Goal: Navigation & Orientation: Find specific page/section

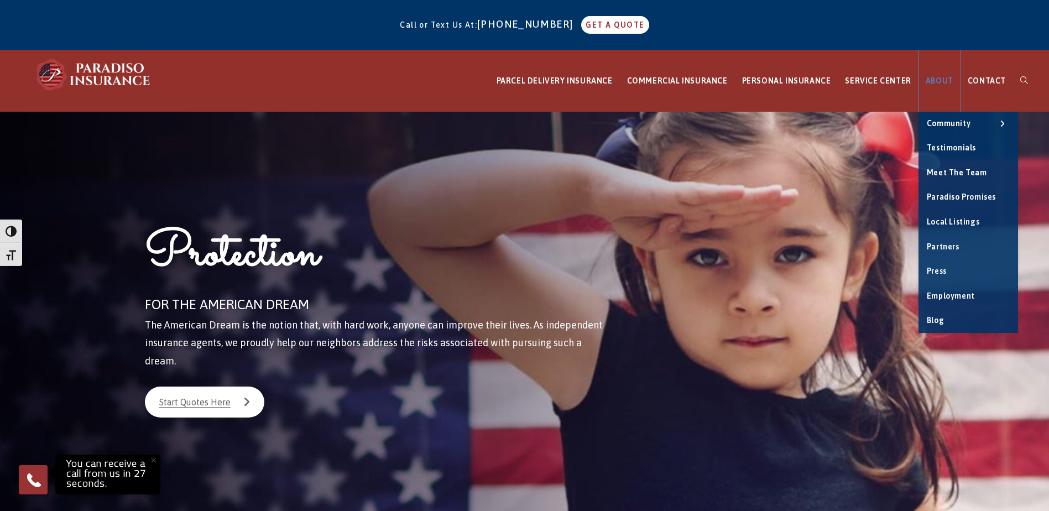
click at [928, 79] on link "ABOUT" at bounding box center [940, 80] width 42 height 61
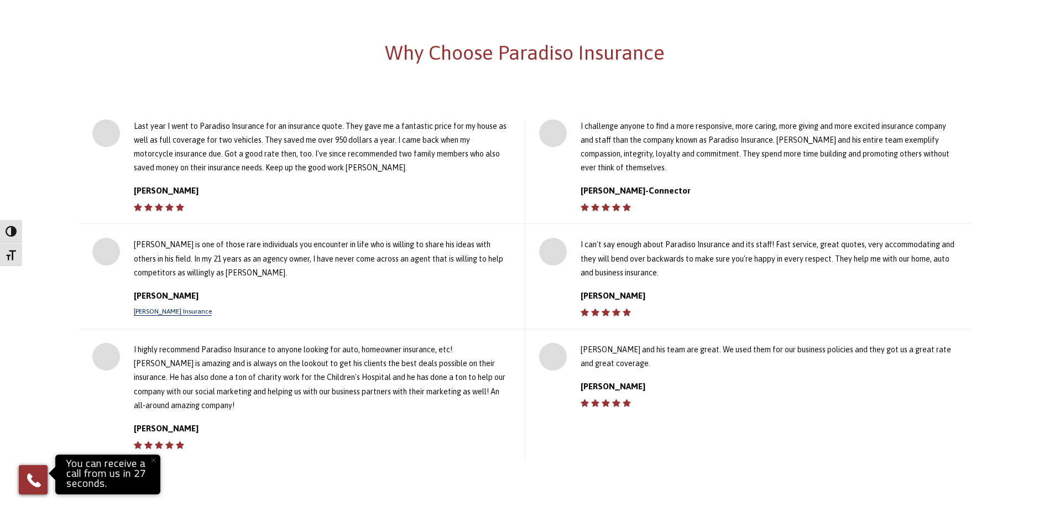
scroll to position [867, 0]
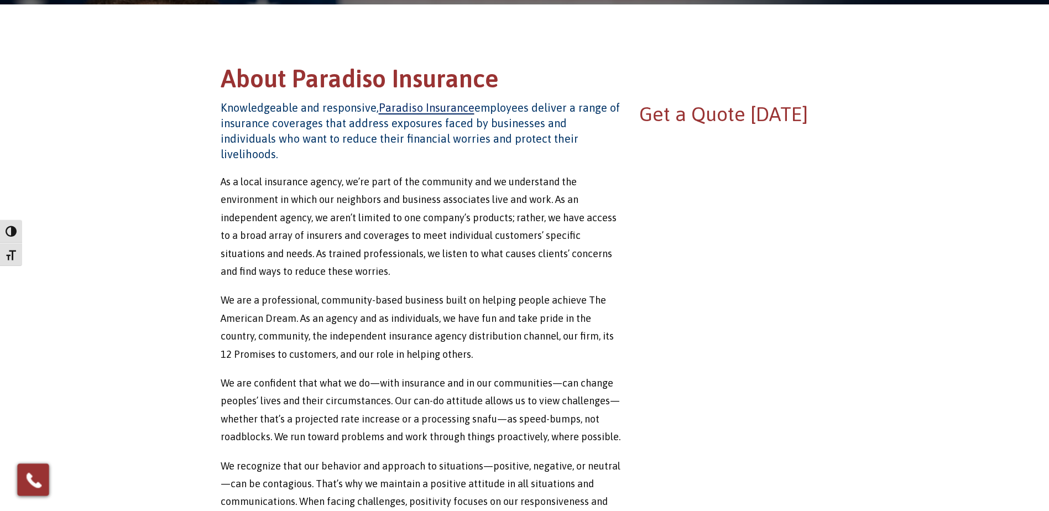
scroll to position [194, 0]
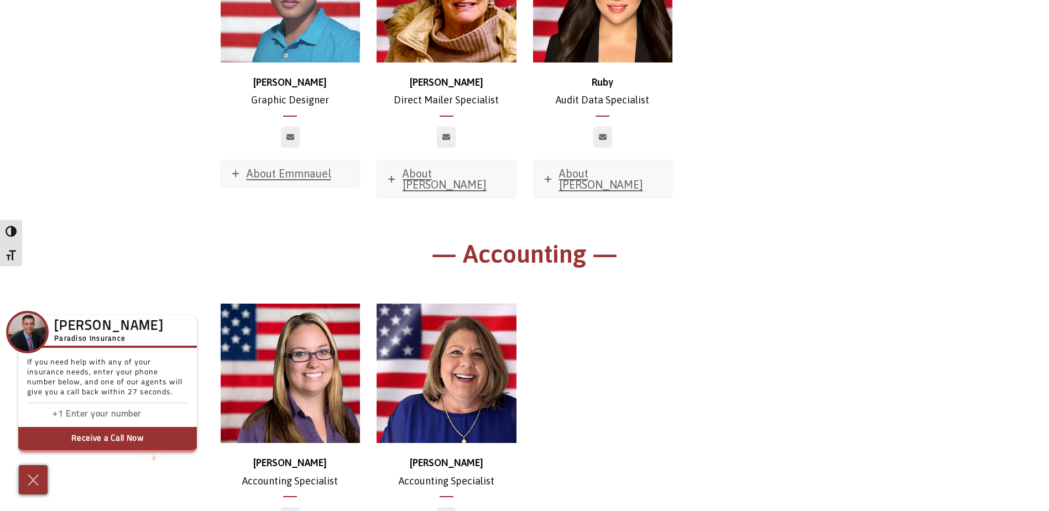
scroll to position [6201, 0]
